Goal: Task Accomplishment & Management: Use online tool/utility

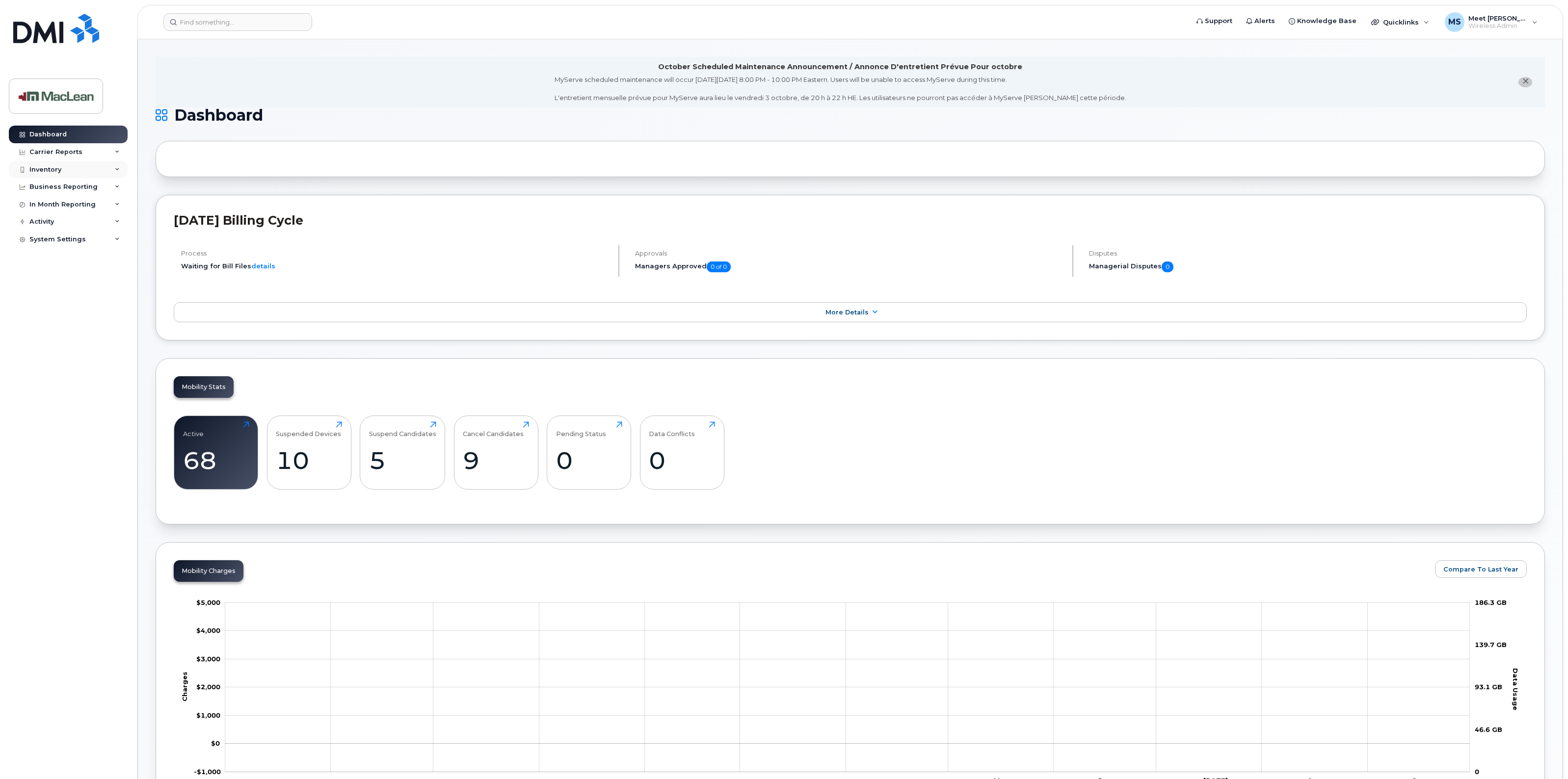
click at [44, 173] on div "Inventory" at bounding box center [45, 170] width 32 height 8
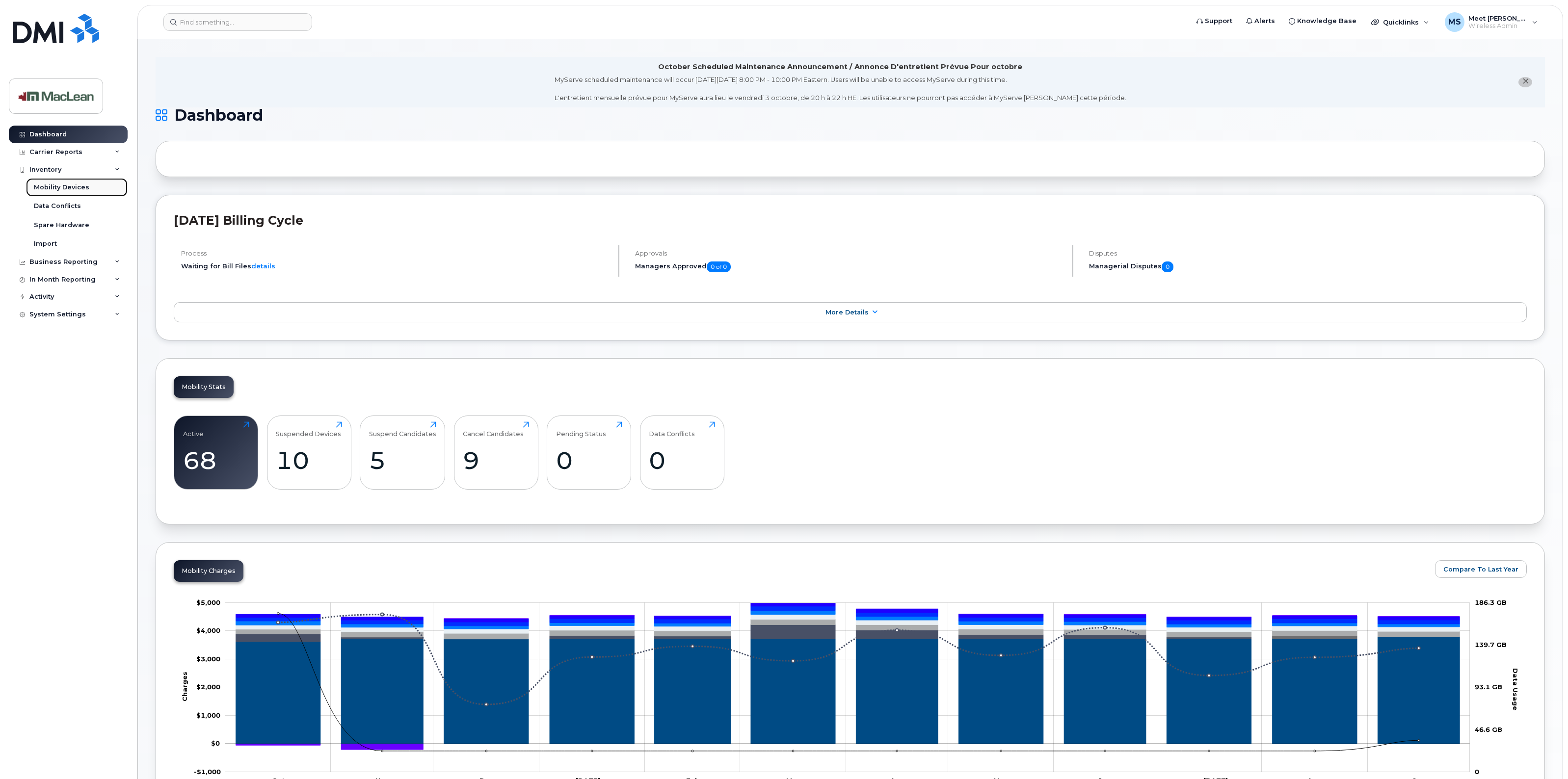
click at [57, 189] on div "Mobility Devices" at bounding box center [61, 187] width 55 height 9
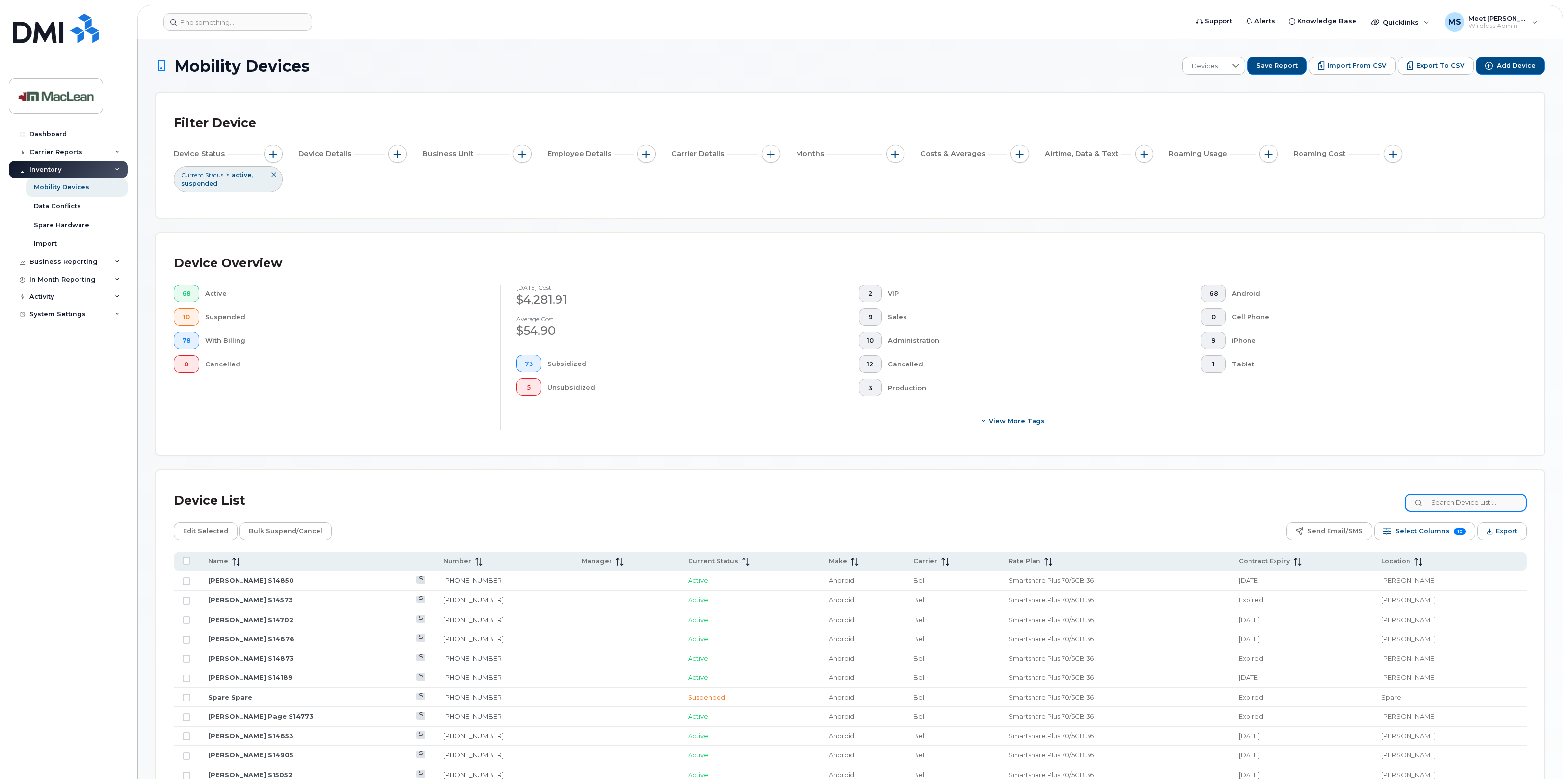
click at [1456, 501] on input at bounding box center [1466, 503] width 122 height 18
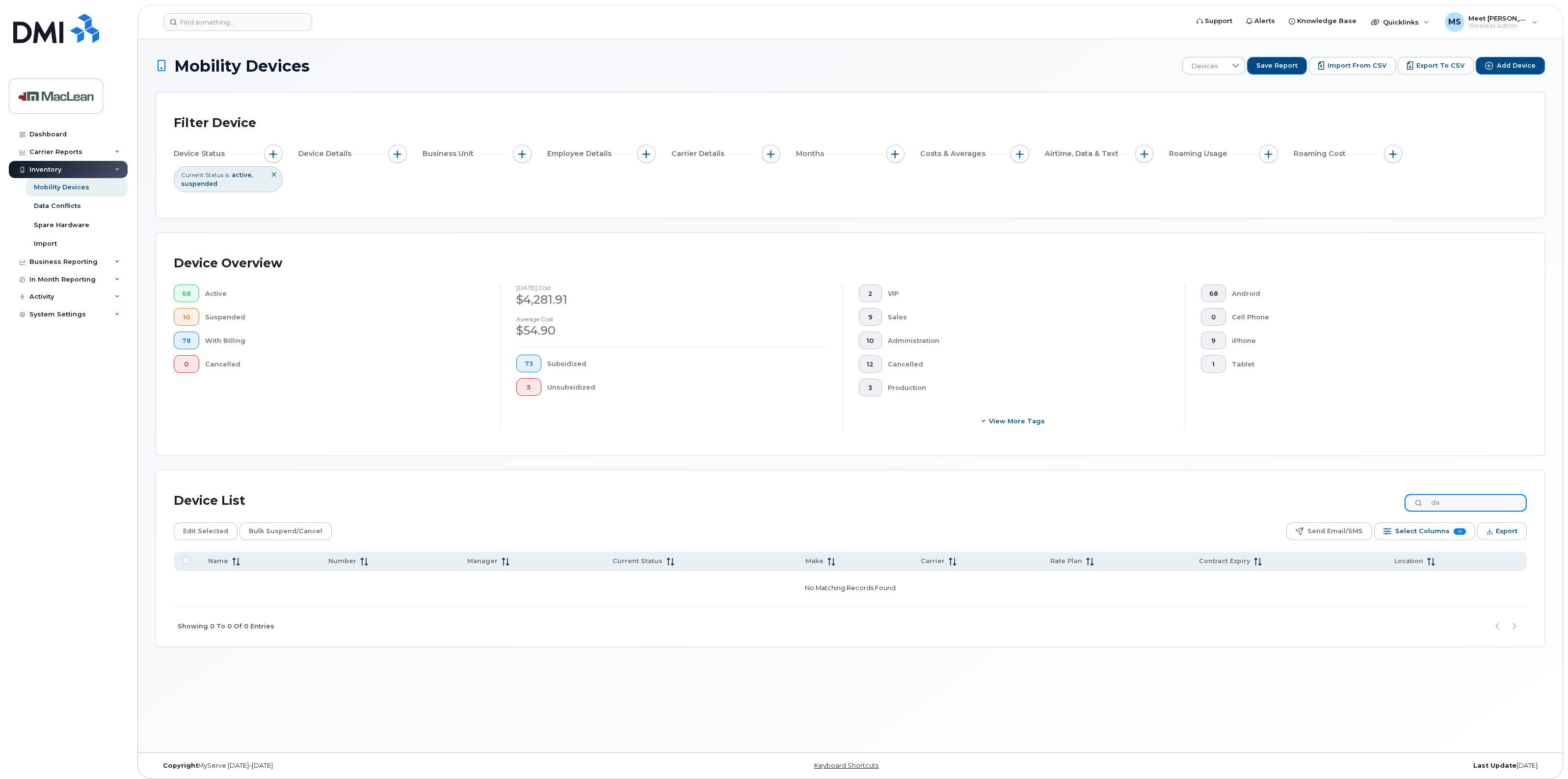
type input "d"
